Goal: Task Accomplishment & Management: Complete application form

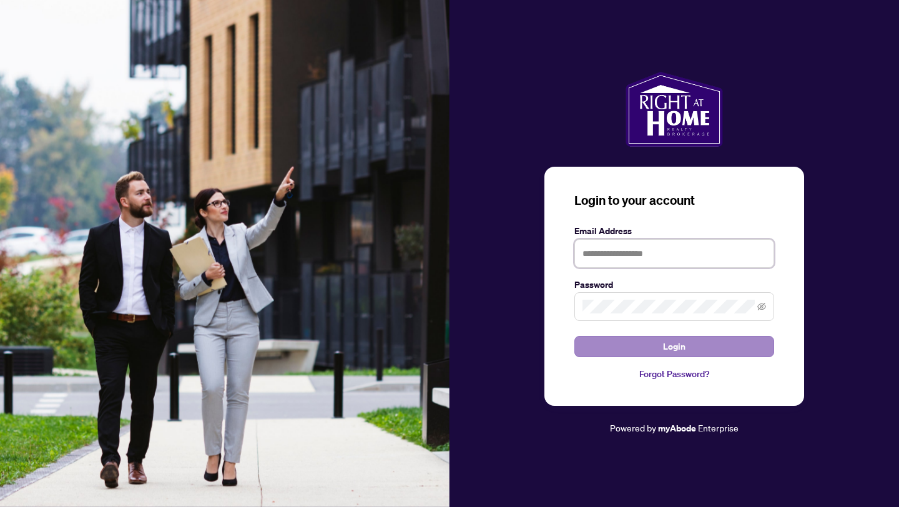
type input "**********"
click at [679, 344] on span "Login" at bounding box center [674, 346] width 22 height 20
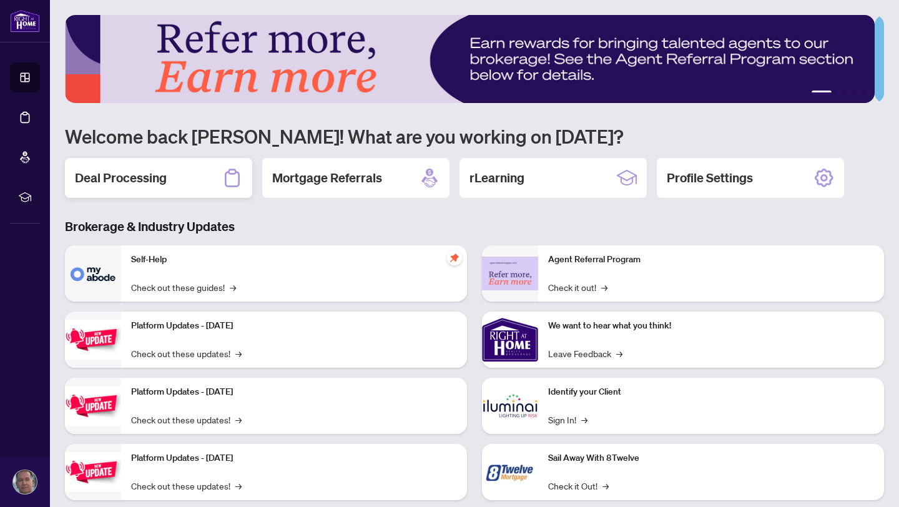
click at [108, 175] on h2 "Deal Processing" at bounding box center [121, 177] width 92 height 17
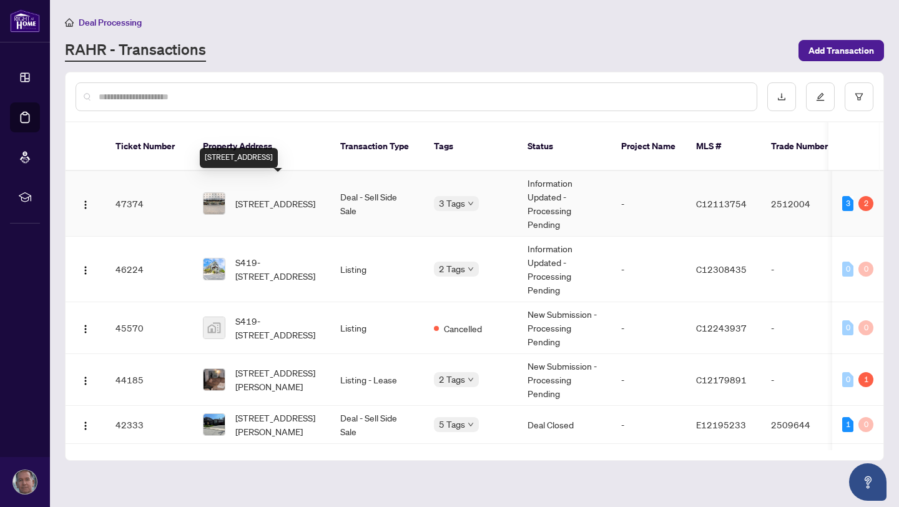
click at [270, 197] on span "[STREET_ADDRESS]" at bounding box center [275, 204] width 80 height 14
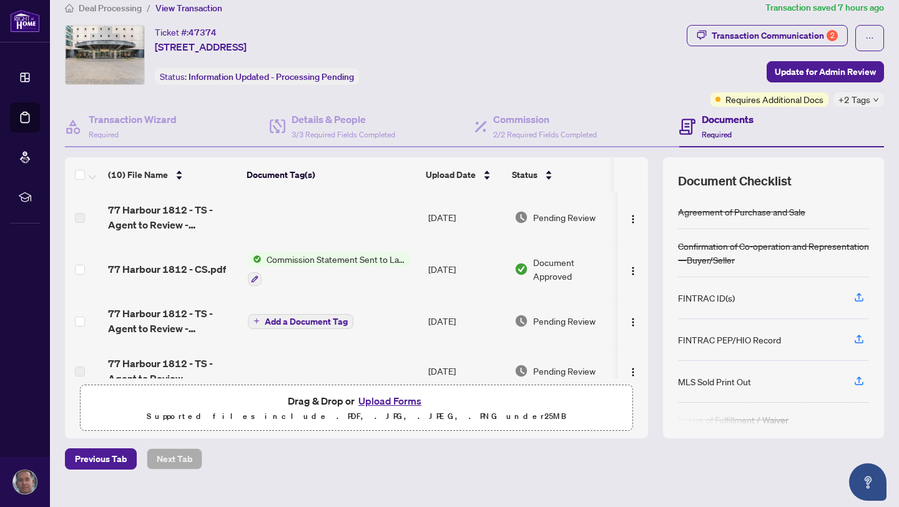
scroll to position [12, 0]
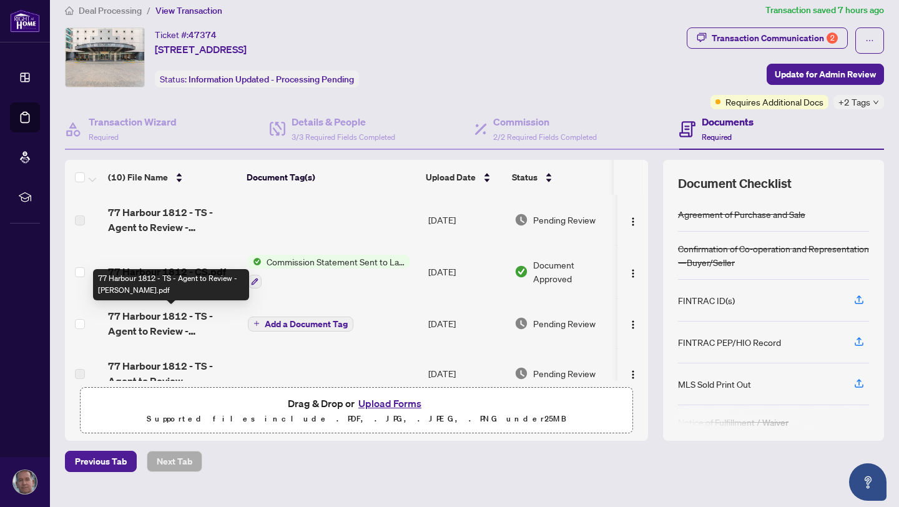
click at [192, 318] on span "77 Harbour 1812 - TS - Agent to Review - [PERSON_NAME].pdf" at bounding box center [173, 323] width 130 height 30
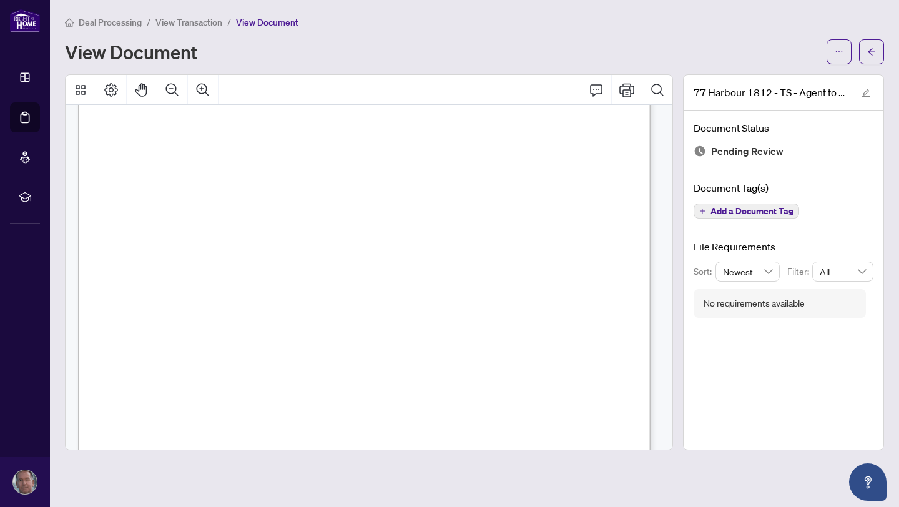
scroll to position [192, 0]
click at [751, 248] on h4 "File Requirements" at bounding box center [783, 246] width 180 height 15
drag, startPoint x: 667, startPoint y: 162, endPoint x: 681, endPoint y: 349, distance: 187.8
click at [681, 350] on div "77 Harbour 1812 - TS - Agent to Review - [PERSON_NAME].pdf Document Status Pend…" at bounding box center [783, 262] width 211 height 376
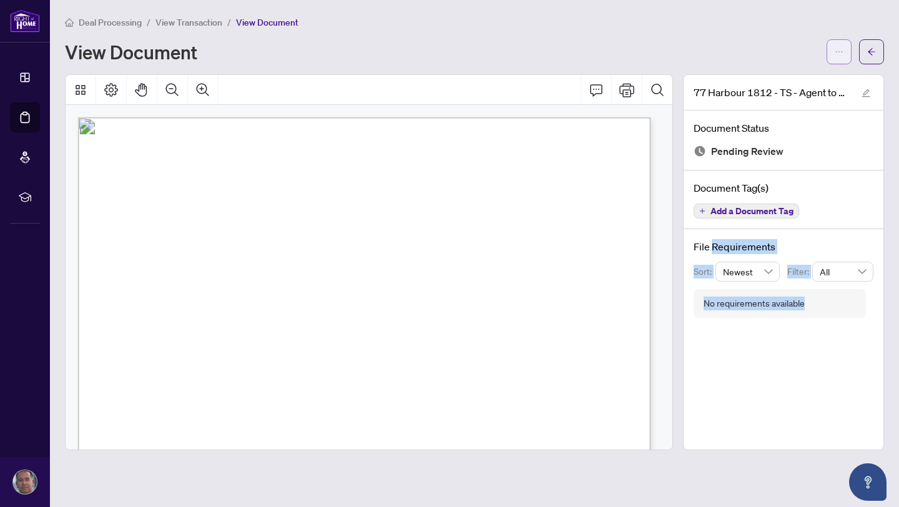
click at [842, 52] on icon "ellipsis" at bounding box center [838, 51] width 9 height 9
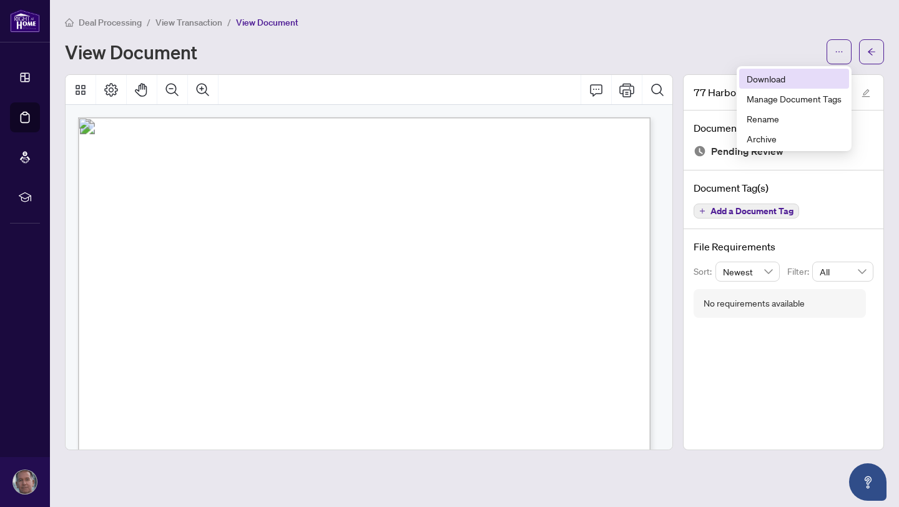
click at [765, 80] on span "Download" at bounding box center [793, 79] width 95 height 14
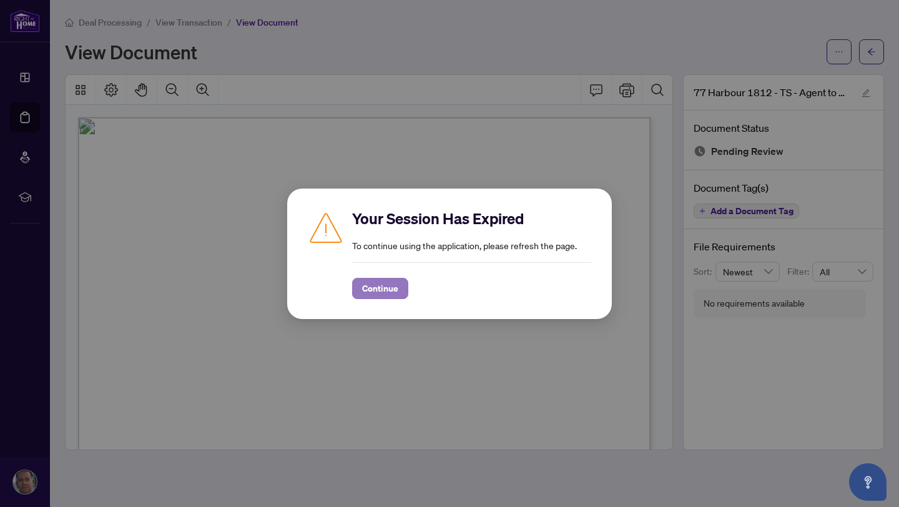
click at [370, 296] on span "Continue" at bounding box center [380, 288] width 36 height 20
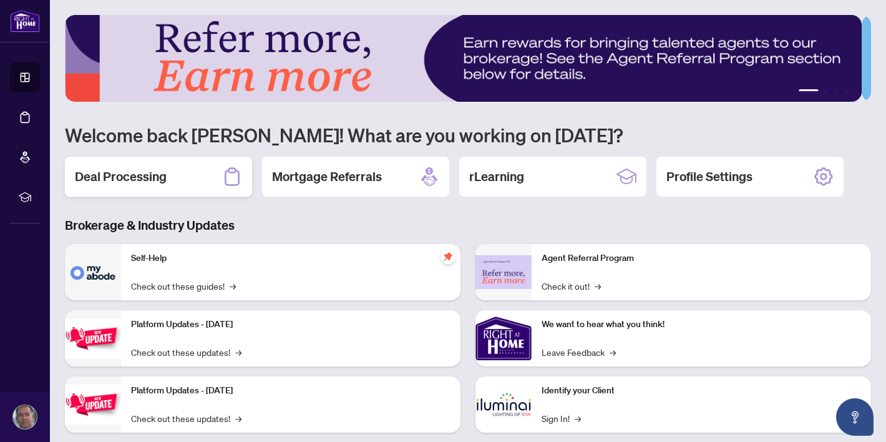
click at [132, 175] on h2 "Deal Processing" at bounding box center [121, 176] width 92 height 17
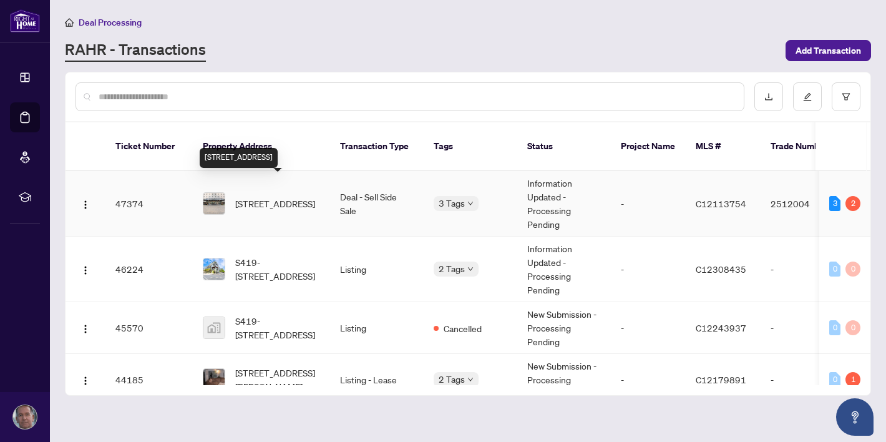
click at [280, 197] on span "[STREET_ADDRESS]" at bounding box center [275, 204] width 80 height 14
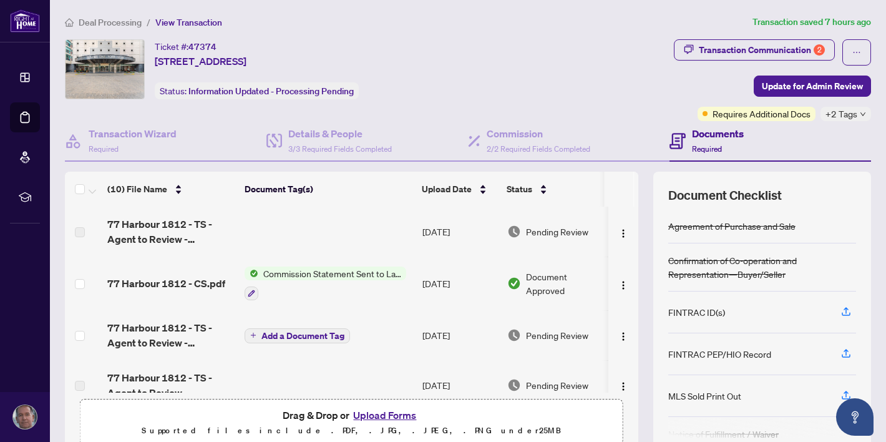
click at [372, 415] on button "Upload Forms" at bounding box center [384, 415] width 71 height 16
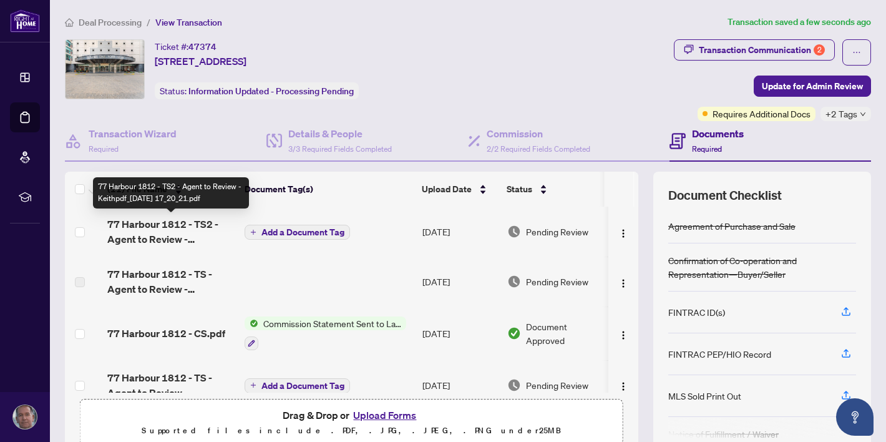
click at [177, 227] on span "77 Harbour 1812 - TS2 - Agent to Review - Keithpdf_2025-08-22 17_20_21.pdf" at bounding box center [170, 232] width 127 height 30
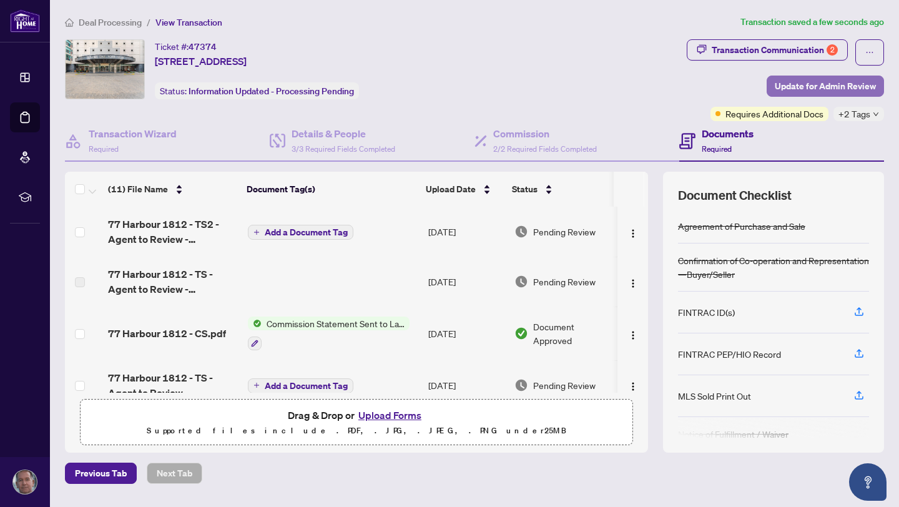
click at [823, 85] on span "Update for Admin Review" at bounding box center [824, 86] width 101 height 20
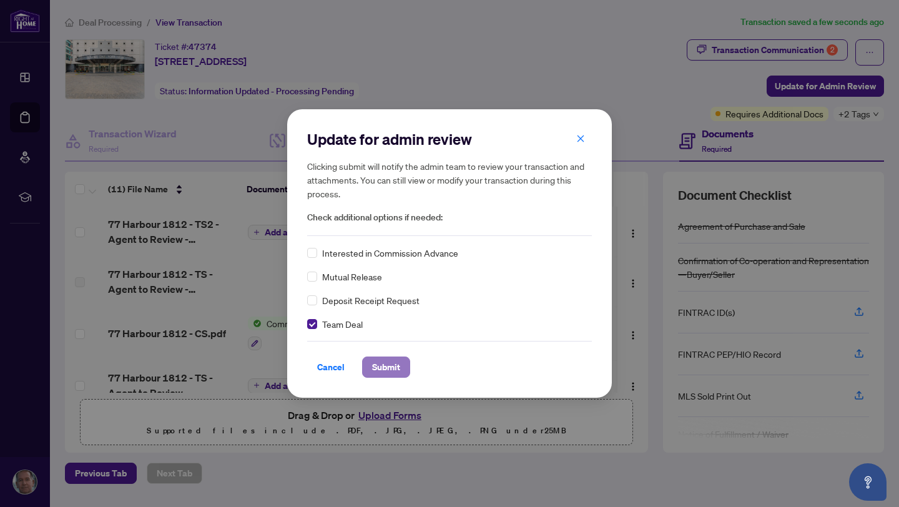
click at [387, 370] on span "Submit" at bounding box center [386, 367] width 28 height 20
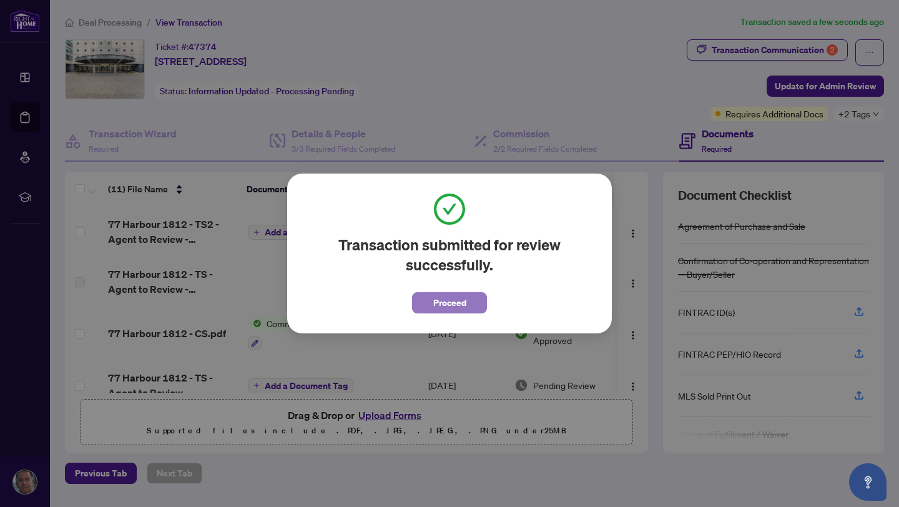
click at [452, 305] on span "Proceed" at bounding box center [449, 303] width 33 height 20
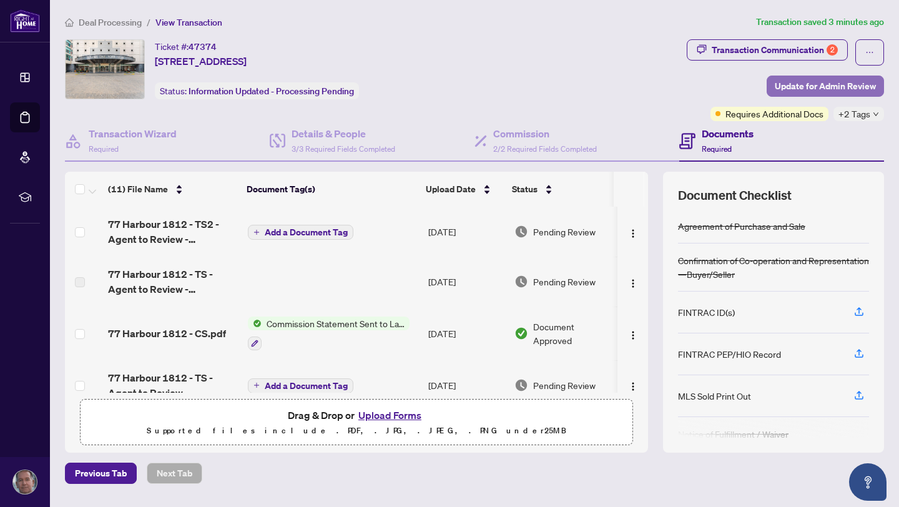
click at [810, 85] on span "Update for Admin Review" at bounding box center [824, 86] width 101 height 20
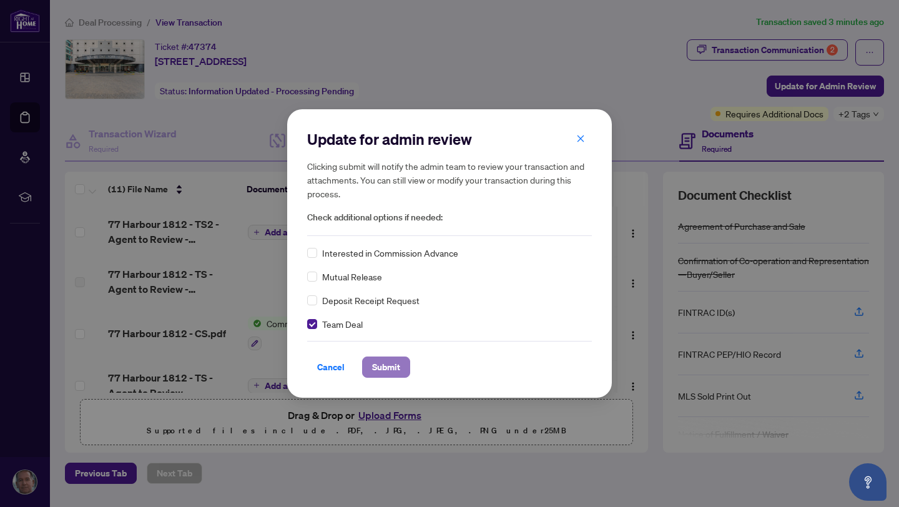
click at [377, 363] on span "Submit" at bounding box center [386, 367] width 28 height 20
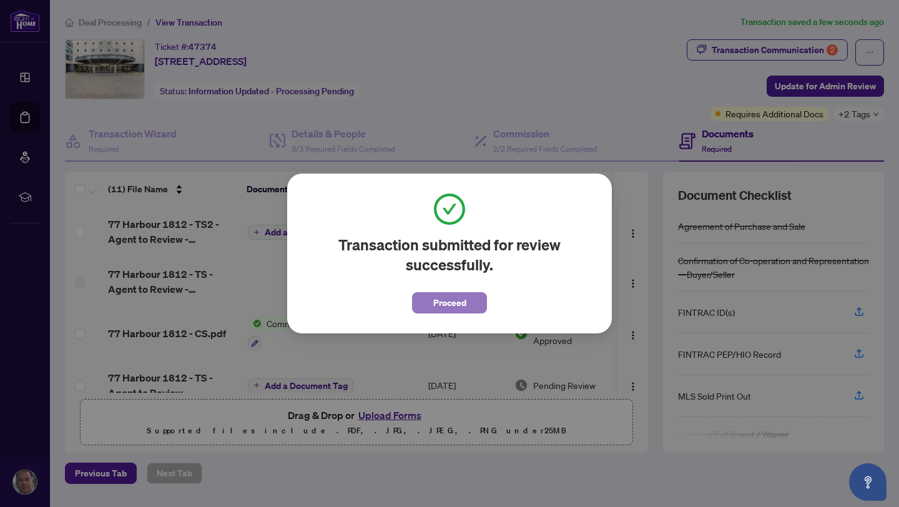
click at [447, 306] on span "Proceed" at bounding box center [449, 303] width 33 height 20
